Goal: Download file/media

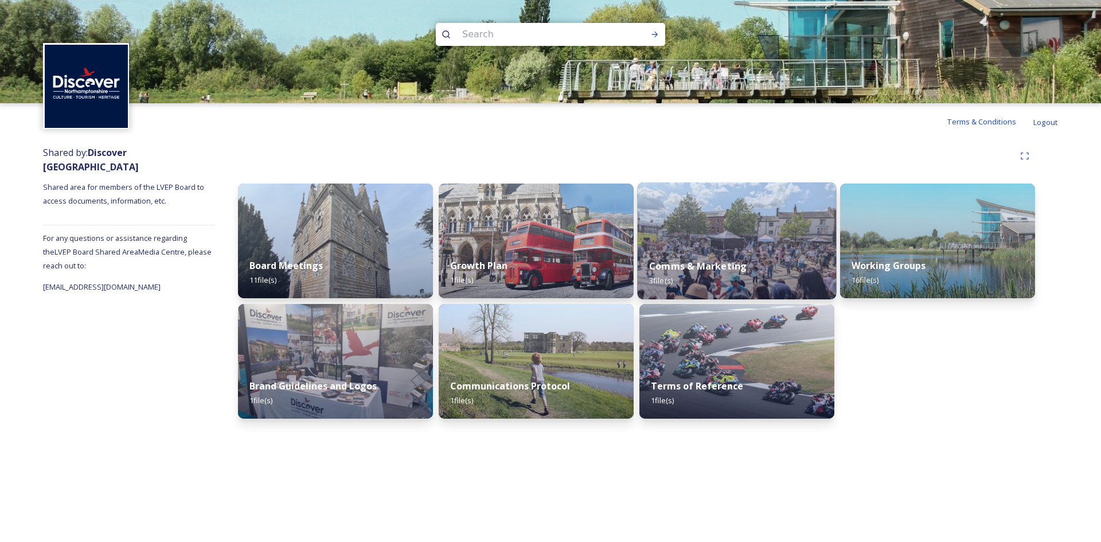
click at [694, 266] on strong "Comms & Marketing" at bounding box center [697, 266] width 97 height 13
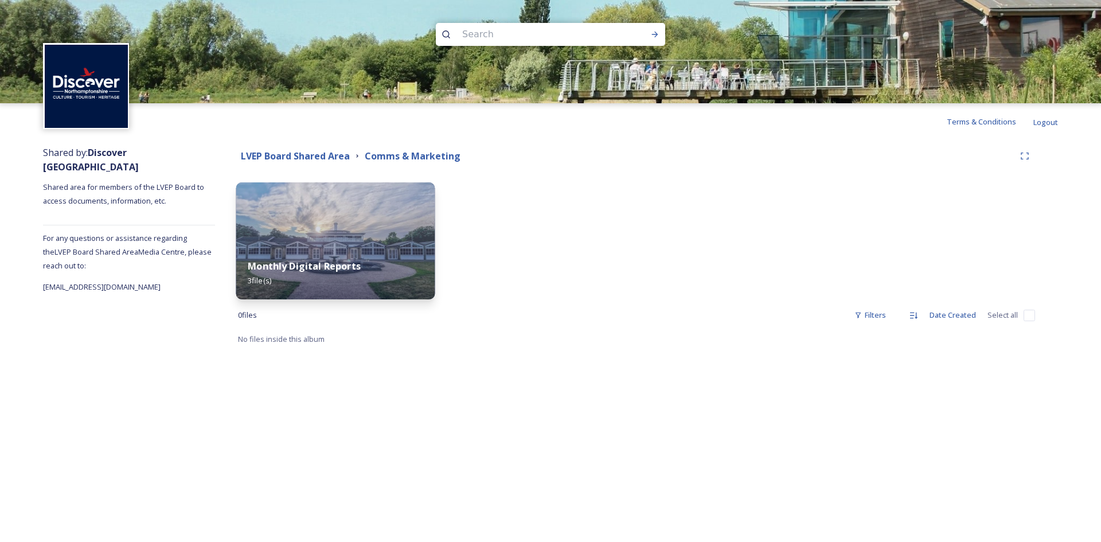
click at [356, 224] on img at bounding box center [335, 240] width 199 height 117
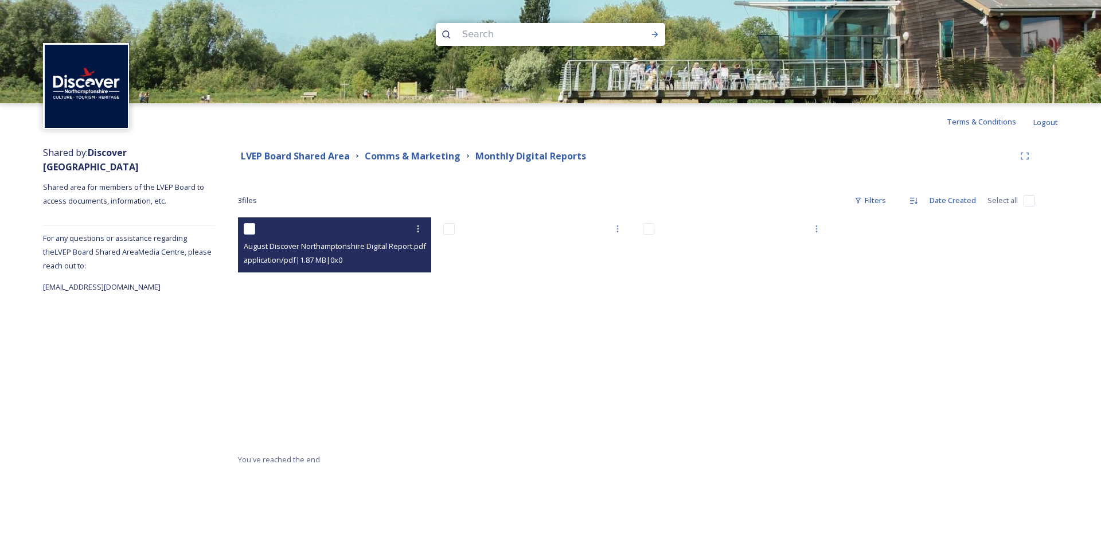
click at [249, 228] on input "checkbox" at bounding box center [249, 228] width 11 height 11
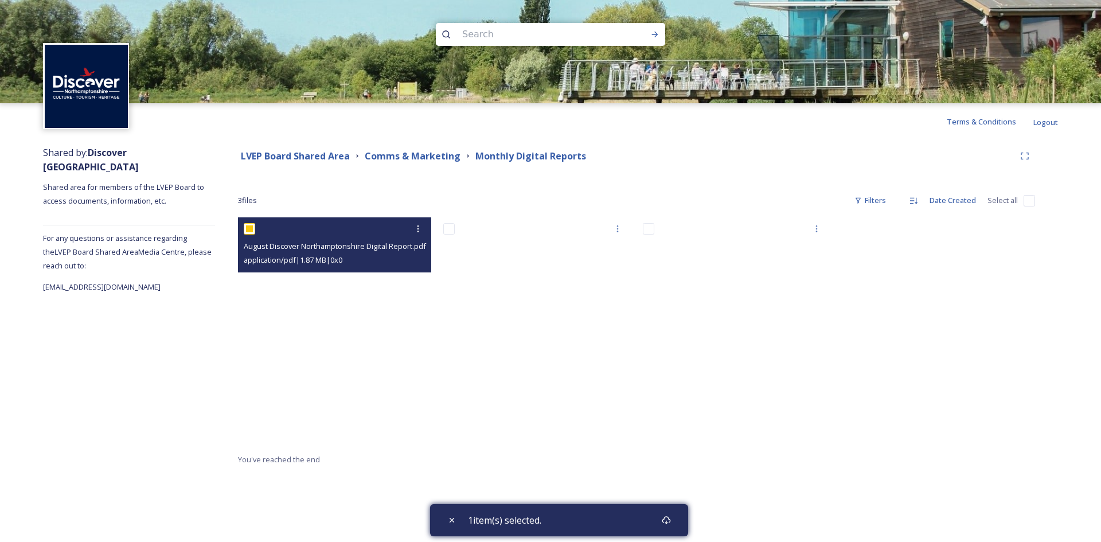
click at [249, 228] on input "checkbox" at bounding box center [249, 228] width 11 height 11
checkbox input "false"
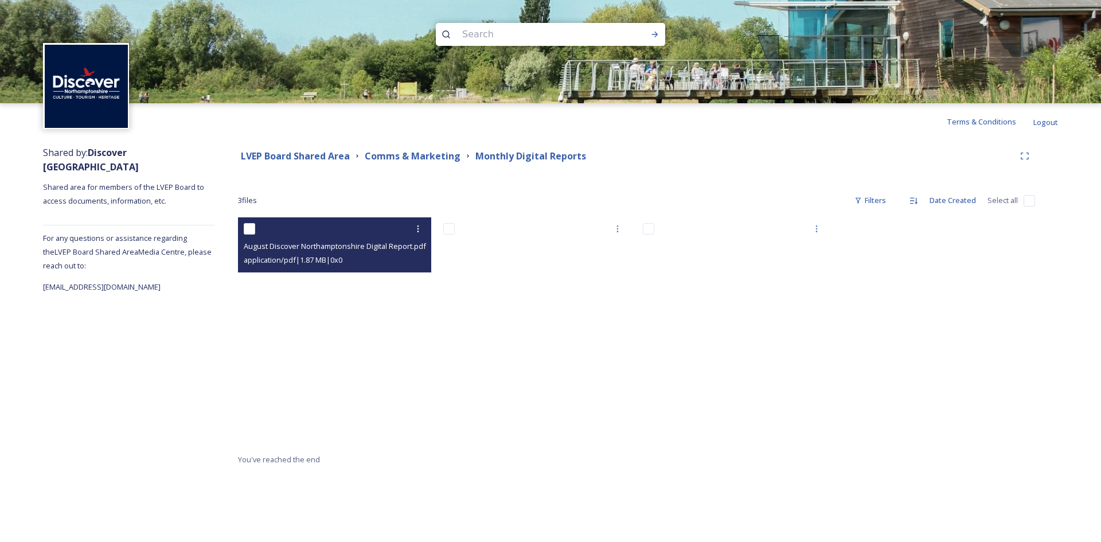
click at [321, 265] on span "application/pdf | 1.87 MB | 0 x 0" at bounding box center [293, 260] width 99 height 10
click at [417, 230] on icon at bounding box center [417, 228] width 9 height 9
click at [409, 252] on span "View File" at bounding box center [402, 253] width 30 height 11
